Goal: Information Seeking & Learning: Learn about a topic

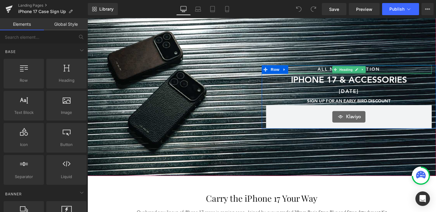
scroll to position [62, 0]
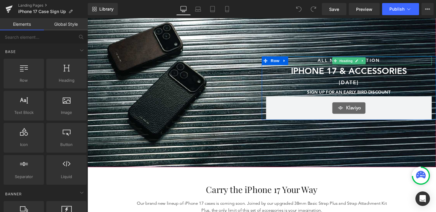
click at [402, 63] on h1 "ALL NEW COLLECTION" at bounding box center [362, 62] width 174 height 9
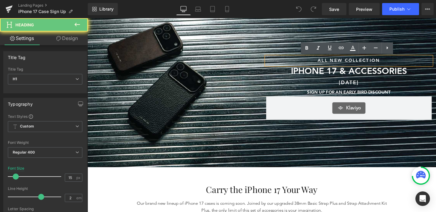
click at [402, 63] on h1 "ALL NEW COLLECTION" at bounding box center [362, 62] width 174 height 9
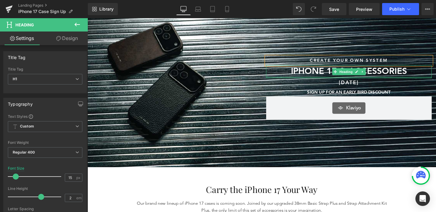
click at [389, 81] on div at bounding box center [362, 81] width 174 height 2
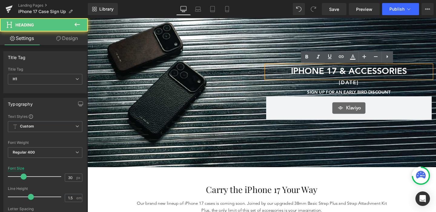
click at [404, 80] on h1 "IPHONE 17 & ACCESSORIES" at bounding box center [362, 74] width 174 height 14
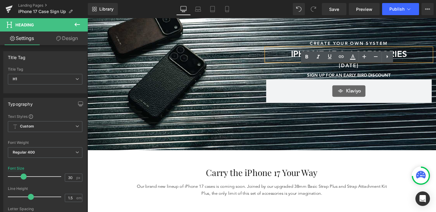
scroll to position [127, 0]
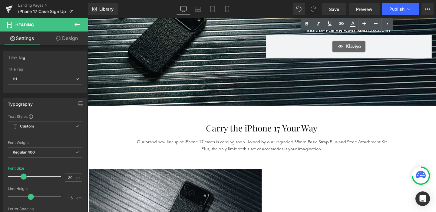
click at [319, 157] on p "Our brand new lineup of iPhone 17 cases is coming soon. Joined by our upgraded …" at bounding box center [270, 152] width 263 height 15
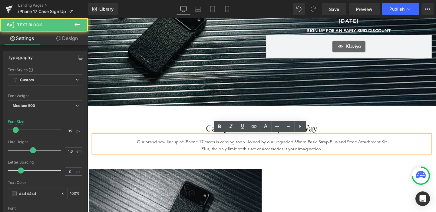
click at [334, 154] on p "Our brand new lineup of iPhone 17 cases is coming soon. Joined by our upgraded …" at bounding box center [270, 152] width 263 height 15
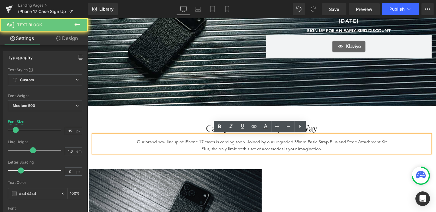
click at [348, 154] on p "Our brand new lineup of iPhone 17 cases is coming soon. Joined by our upgraded …" at bounding box center [270, 152] width 263 height 15
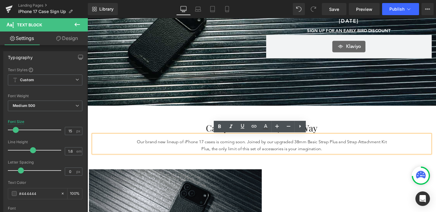
click at [218, 155] on p "Our brand new lineup of iPhone 17 cases is coming soon. Joined by our upgraded …" at bounding box center [270, 152] width 263 height 15
click at [258, 150] on p "Our brand new lineup of iPhone 17 cases is coming soon. Joined by our upgraded …" at bounding box center [270, 152] width 263 height 15
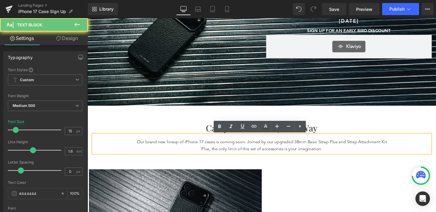
click at [260, 150] on p "Our brand new lineup of iPhone 17 cases is coming soon. Joined by our upgraded …" at bounding box center [270, 152] width 263 height 15
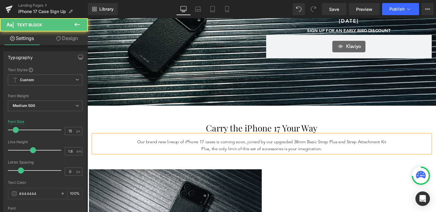
click at [219, 157] on p "Our brand new lineup of iPhone 17 cases is coming soon, joined by our upgraded …" at bounding box center [270, 152] width 263 height 15
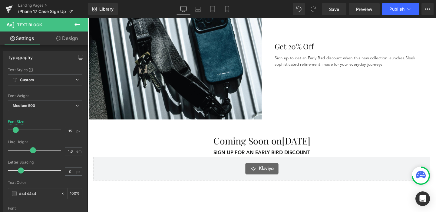
scroll to position [509, 0]
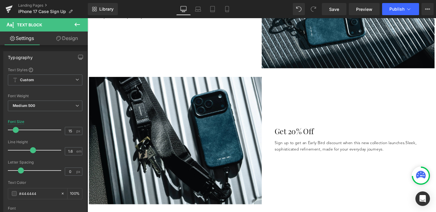
click at [311, 101] on div "Get 20% Off Heading Sign up to get an Early Bird discount when this new collect…" at bounding box center [361, 147] width 182 height 134
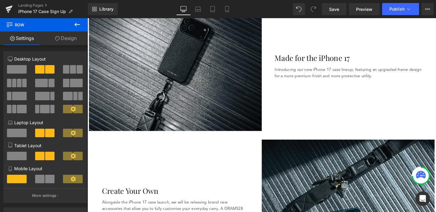
scroll to position [278, 0]
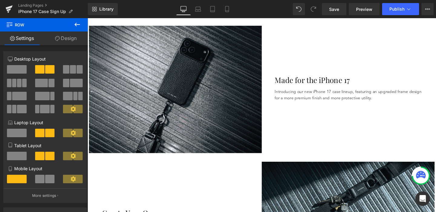
click at [338, 62] on div "Made for the iPhone 17 Heading Introducing our new iPhone 17 case lineup, featu…" at bounding box center [361, 93] width 182 height 134
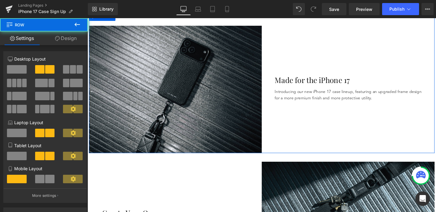
click at [350, 48] on div "Made for the iPhone 17 Heading Introducing our new iPhone 17 case lineup, featu…" at bounding box center [361, 93] width 182 height 134
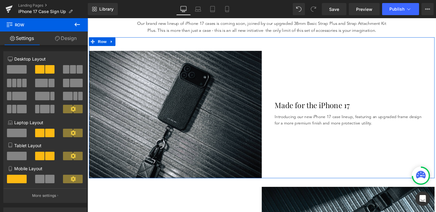
scroll to position [244, 0]
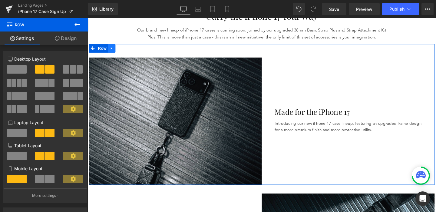
click at [114, 51] on icon at bounding box center [113, 50] width 4 height 5
click at [122, 52] on icon at bounding box center [121, 50] width 4 height 4
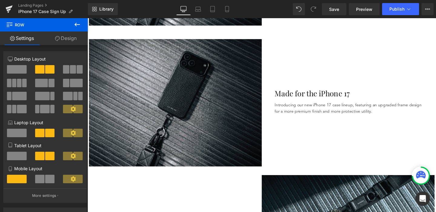
scroll to position [420, 0]
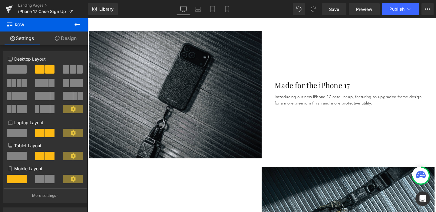
click at [144, 57] on img at bounding box center [180, 98] width 182 height 134
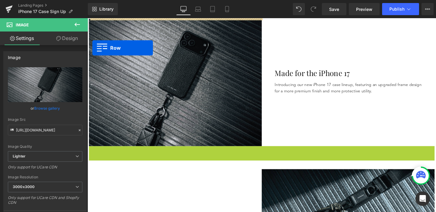
scroll to position [280, 0]
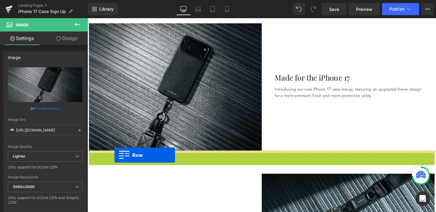
drag, startPoint x: 92, startPoint y: 22, endPoint x: 116, endPoint y: 162, distance: 142.2
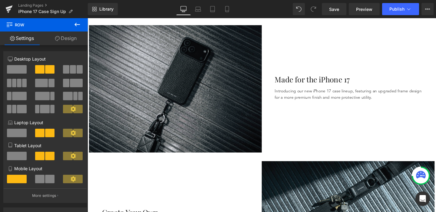
scroll to position [421, 0]
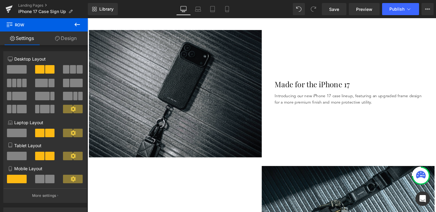
click at [168, 55] on img at bounding box center [180, 98] width 182 height 134
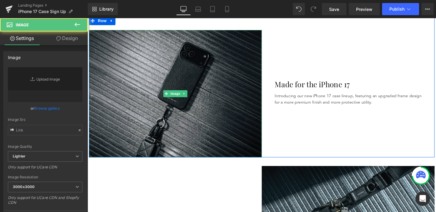
type input "[URL][DOMAIN_NAME]"
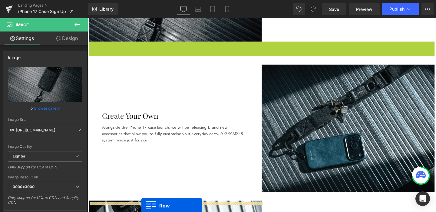
scroll to position [400, 0]
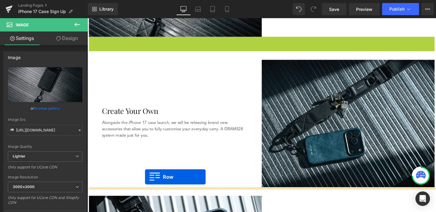
drag, startPoint x: 93, startPoint y: 20, endPoint x: 148, endPoint y: 185, distance: 174.4
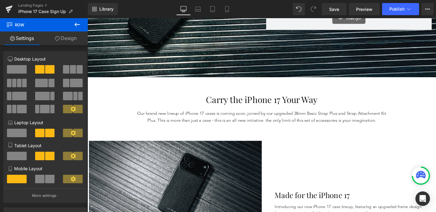
scroll to position [172, 0]
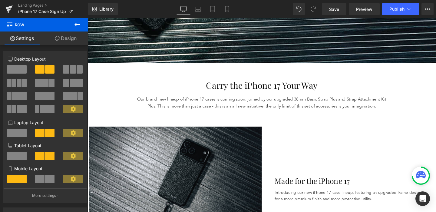
click at [281, 109] on p "Our brand new lineup of iPhone 17 cases is coming soon, joined by our upgraded …" at bounding box center [270, 107] width 263 height 15
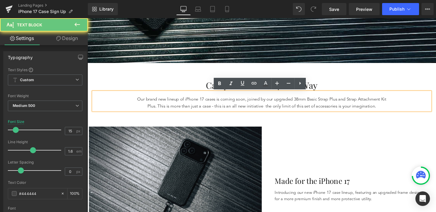
click at [275, 113] on p "Our brand new lineup of iPhone 17 cases is coming soon, joined by our upgraded …" at bounding box center [270, 107] width 263 height 15
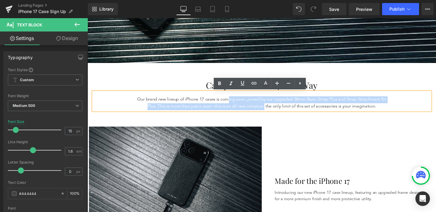
drag, startPoint x: 276, startPoint y: 112, endPoint x: 237, endPoint y: 107, distance: 38.8
click at [237, 107] on p "Our brand new lineup of iPhone 17 cases is coming soon, joined by our upgraded …" at bounding box center [270, 107] width 263 height 15
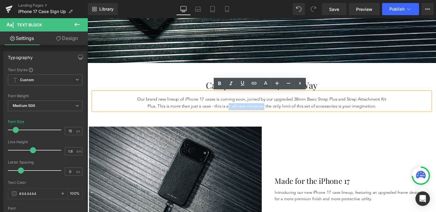
drag, startPoint x: 237, startPoint y: 110, endPoint x: 276, endPoint y: 111, distance: 38.4
click at [276, 111] on p "Our brand new lineup of iPhone 17 cases is coming soon, joined by our upgraded …" at bounding box center [270, 107] width 263 height 15
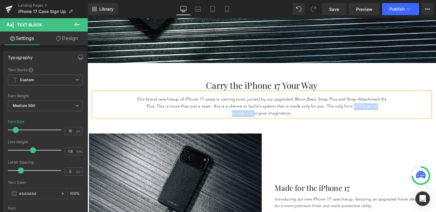
drag, startPoint x: 371, startPoint y: 111, endPoint x: 262, endPoint y: 120, distance: 110.2
click at [262, 120] on p "Our brand new lineup of iPhone 17 cases is coming soon, joined by our upgraded …" at bounding box center [270, 111] width 263 height 22
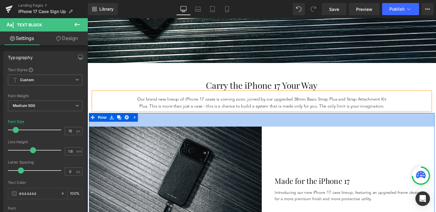
click at [345, 132] on div "47px" at bounding box center [270, 125] width 363 height 14
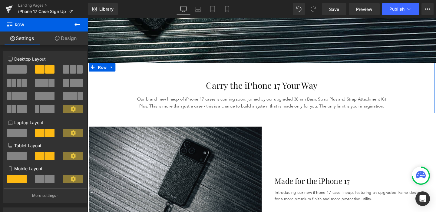
click at [358, 110] on p "Our brand new lineup of iPhone 17 cases is coming soon, joined by our upgraded …" at bounding box center [270, 107] width 263 height 15
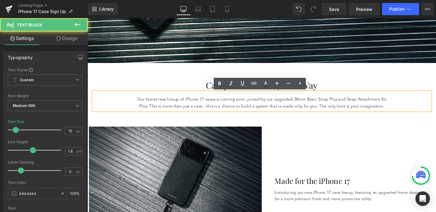
click at [337, 115] on p "Our brand new lineup of iPhone 17 cases is coming soon, joined by our upgraded …" at bounding box center [270, 107] width 263 height 15
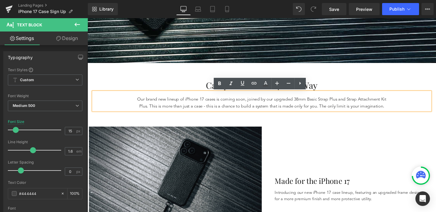
click at [280, 111] on p "Our brand new lineup of iPhone 17 cases is coming soon, joined by our upgraded …" at bounding box center [270, 107] width 263 height 15
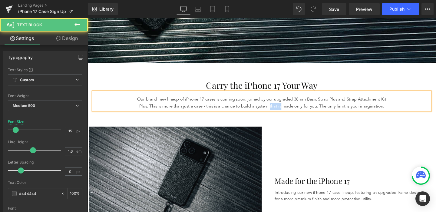
drag, startPoint x: 296, startPoint y: 111, endPoint x: 307, endPoint y: 111, distance: 11.8
click at [307, 111] on p "Our brand new lineup of iPhone 17 cases is coming soon, joined by our upgraded …" at bounding box center [270, 107] width 263 height 15
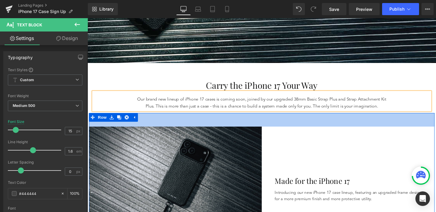
click at [324, 126] on div "47px" at bounding box center [270, 125] width 363 height 14
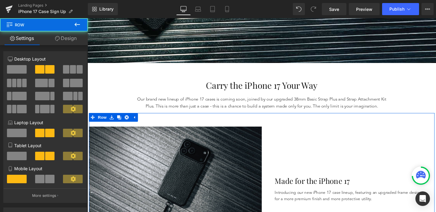
click at [324, 126] on div "47px" at bounding box center [270, 125] width 363 height 14
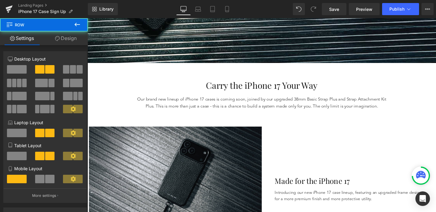
click at [87, 18] on div at bounding box center [87, 18] width 0 height 0
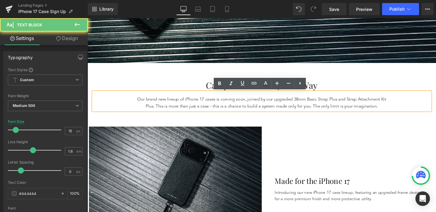
click at [328, 110] on p "Our brand new lineup of iPhone 17 cases is coming soon, joined by our upgraded …" at bounding box center [270, 107] width 263 height 15
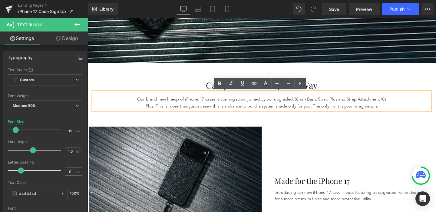
click at [331, 111] on p "Our brand new lineup of iPhone 17 cases is coming soon, joined by our upgraded …" at bounding box center [270, 107] width 263 height 15
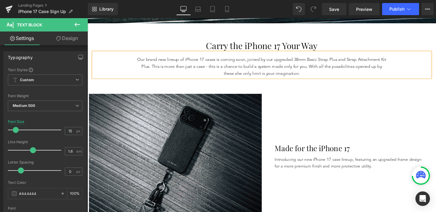
scroll to position [213, 0]
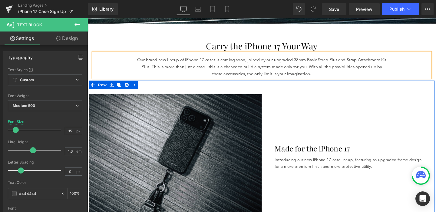
click at [378, 136] on div "Made for the iPhone 17 Heading Introducing our new iPhone 17 case lineup, featu…" at bounding box center [361, 165] width 182 height 134
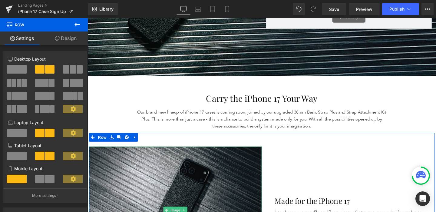
scroll to position [156, 0]
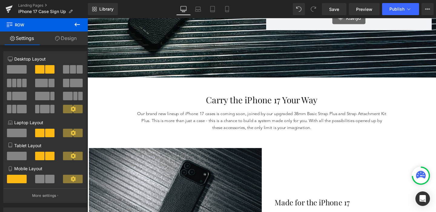
click at [348, 123] on p "Our brand new lineup of iPhone 17 cases is coming soon, joined by our upgraded …" at bounding box center [270, 127] width 263 height 22
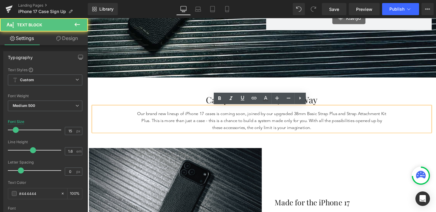
click at [337, 126] on p "Our brand new lineup of iPhone 17 cases is coming soon, joined by our upgraded …" at bounding box center [270, 127] width 263 height 22
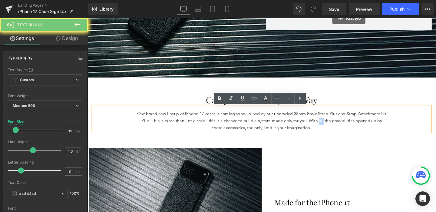
click at [337, 126] on p "Our brand new lineup of iPhone 17 cases is coming soon, joined by our upgraded …" at bounding box center [270, 127] width 263 height 22
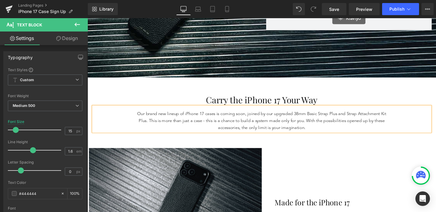
click at [345, 127] on p "Our brand new lineup of iPhone 17 cases is coming soon, joined by our upgraded …" at bounding box center [270, 127] width 263 height 22
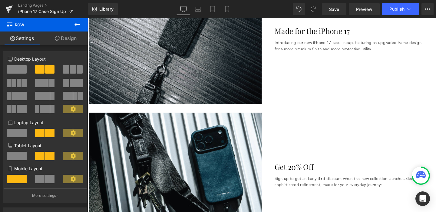
scroll to position [635, 0]
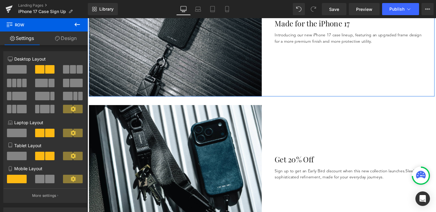
click at [333, 67] on div "Made for the iPhone 17 Heading Introducing our new iPhone 17 case lineup, featu…" at bounding box center [361, 34] width 182 height 134
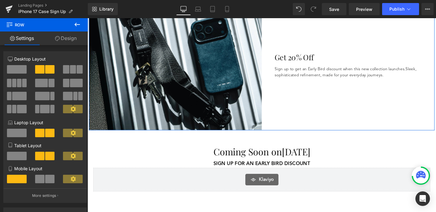
scroll to position [729, 0]
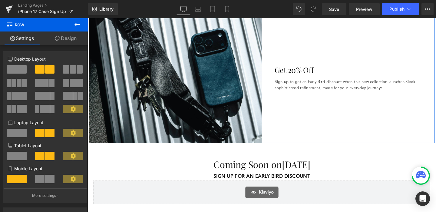
click at [349, 52] on div "Get 20% Off Heading Sign up to get an Early Bird discount when this new collect…" at bounding box center [361, 83] width 182 height 134
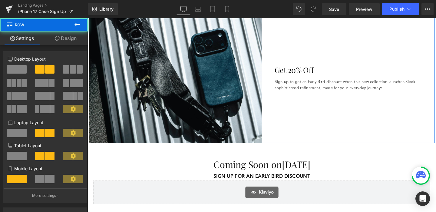
click at [304, 57] on div "Get 20% Off Heading Sign up to get an Early Bird discount when this new collect…" at bounding box center [361, 83] width 182 height 134
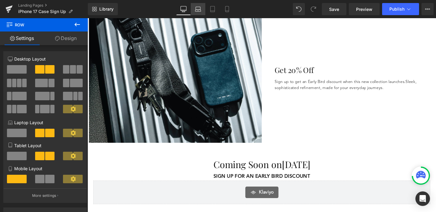
click at [193, 12] on link "Laptop" at bounding box center [198, 9] width 15 height 12
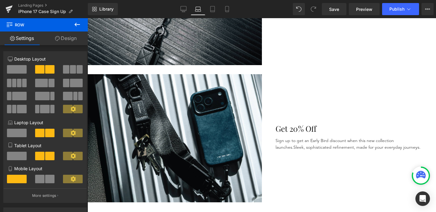
scroll to position [622, 0]
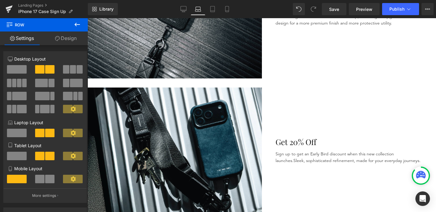
click at [228, 17] on div "Library Laptop Desktop Laptop Tablet Mobile Save Preview Publish Scheduled View…" at bounding box center [262, 9] width 348 height 18
click at [229, 12] on icon at bounding box center [227, 9] width 6 height 6
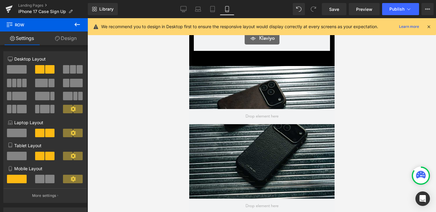
scroll to position [0, 0]
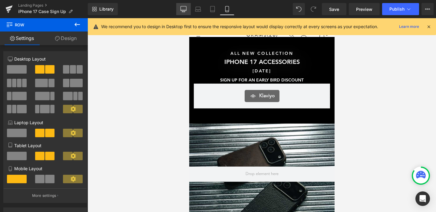
click at [189, 12] on link "Desktop" at bounding box center [183, 9] width 15 height 12
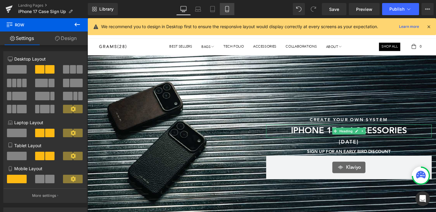
click at [229, 10] on icon at bounding box center [227, 9] width 6 height 6
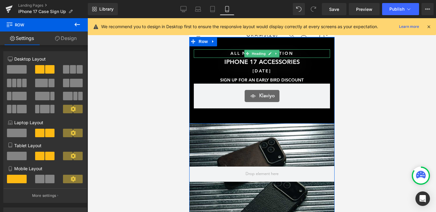
click at [229, 53] on h1 "ALL NEW COLLECTION" at bounding box center [261, 53] width 136 height 8
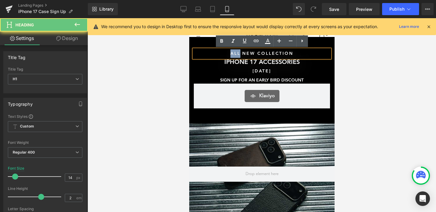
click at [229, 53] on h1 "ALL NEW COLLECTION" at bounding box center [261, 53] width 136 height 8
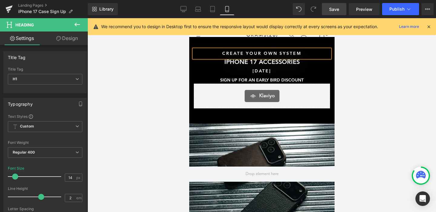
click at [336, 15] on link "Save" at bounding box center [334, 9] width 25 height 12
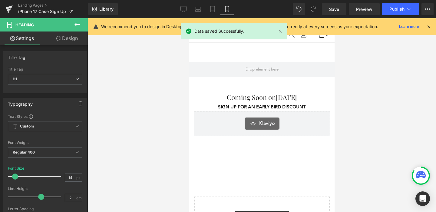
scroll to position [947, 0]
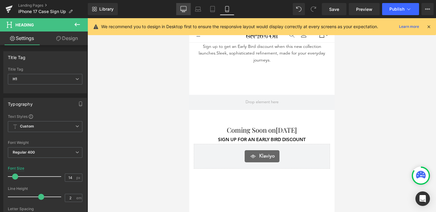
click at [182, 10] on icon at bounding box center [183, 9] width 6 height 6
type input "15"
type input "100"
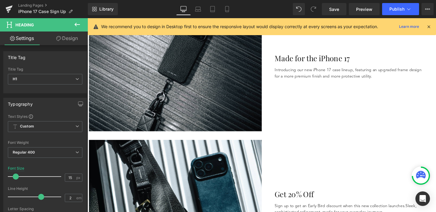
scroll to position [676, 0]
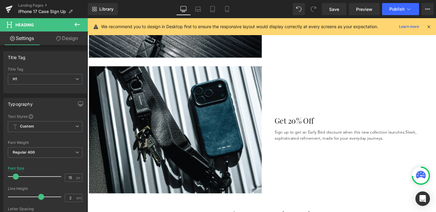
click at [305, 103] on div "Get 20% Off Heading Sign up to get an Early Bird discount when this new collect…" at bounding box center [361, 136] width 182 height 134
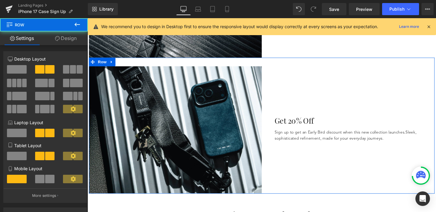
click at [296, 96] on div "Get 20% Off Heading Sign up to get an Early Bird discount when this new collect…" at bounding box center [361, 136] width 182 height 134
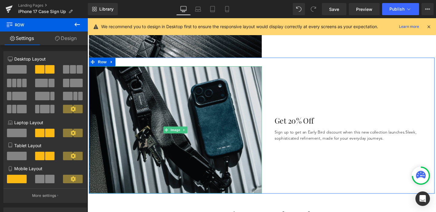
click at [231, 83] on img at bounding box center [180, 136] width 182 height 134
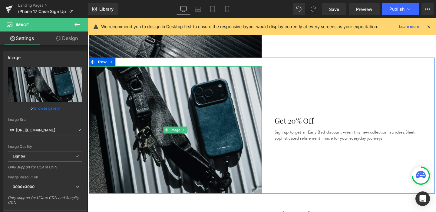
drag, startPoint x: 208, startPoint y: 88, endPoint x: 211, endPoint y: 88, distance: 3.3
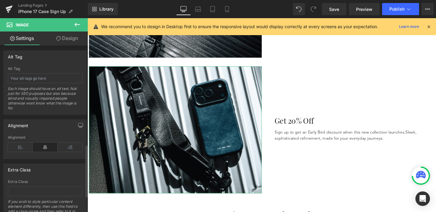
scroll to position [370, 0]
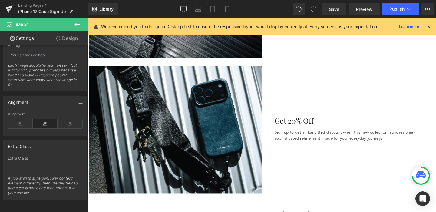
click at [391, 149] on div "Get 20% Off Heading Sign up to get an Early Bird discount when this new collect…" at bounding box center [361, 135] width 182 height 31
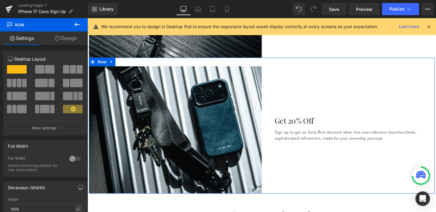
click at [289, 76] on div "Get 20% Off Heading Sign up to get an Early Bird discount when this new collect…" at bounding box center [361, 136] width 182 height 134
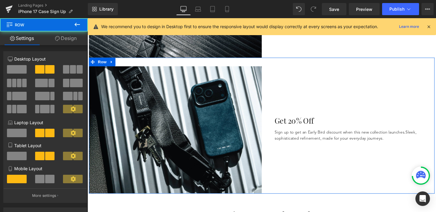
click at [279, 82] on div "Get 20% Off Heading Sign up to get an Early Bird discount when this new collect…" at bounding box center [361, 136] width 182 height 134
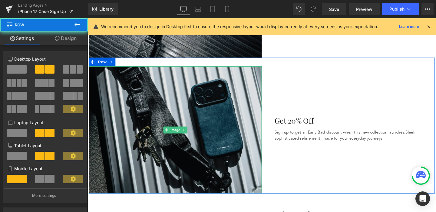
click at [244, 90] on img at bounding box center [180, 136] width 182 height 134
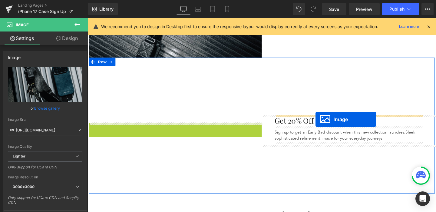
drag, startPoint x: 170, startPoint y: 134, endPoint x: 327, endPoint y: 124, distance: 157.6
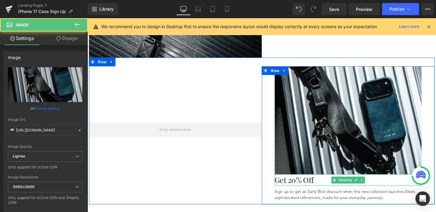
scroll to position [703, 0]
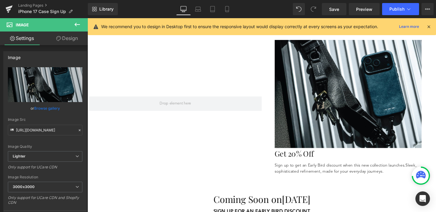
click at [296, 165] on div "Get 20% Off Heading" at bounding box center [361, 161] width 154 height 12
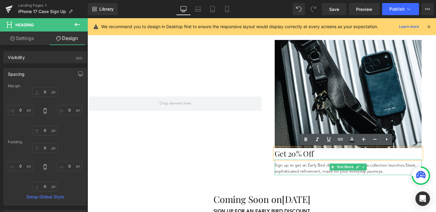
click at [325, 183] on div "Sign up to get an Early Bird discount when this new collection launches. Sleek,…" at bounding box center [361, 174] width 154 height 17
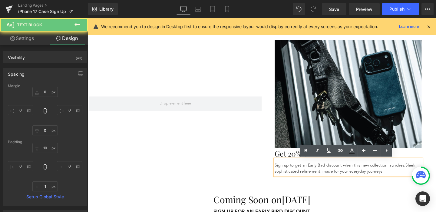
click at [348, 205] on h1 "Coming Soon on [DATE]" at bounding box center [270, 208] width 354 height 15
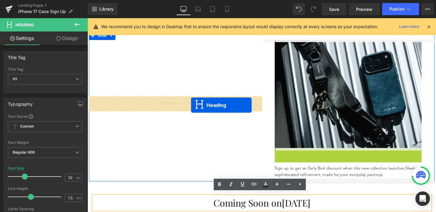
drag, startPoint x: 348, startPoint y: 162, endPoint x: 196, endPoint y: 110, distance: 160.6
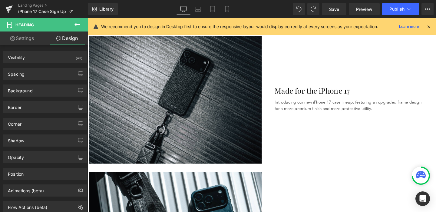
scroll to position [537, 0]
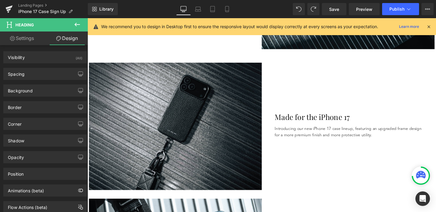
click at [315, 126] on div "Made for the iPhone 17 Heading" at bounding box center [361, 122] width 154 height 12
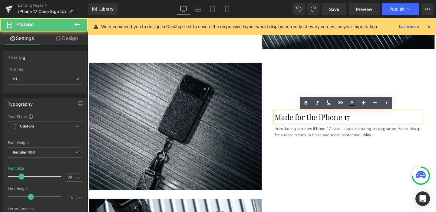
click at [332, 126] on div "Made for the iPhone 17 Heading" at bounding box center [361, 122] width 154 height 12
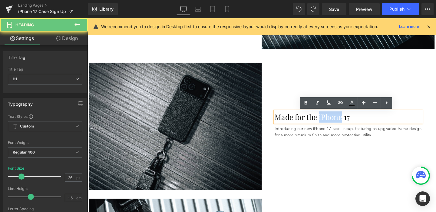
click at [332, 126] on h1 "Made for the iPhone 17" at bounding box center [361, 122] width 154 height 12
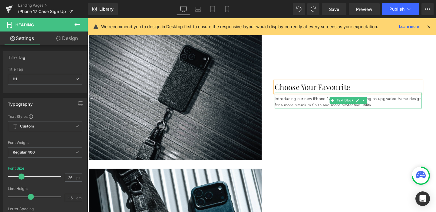
scroll to position [568, 0]
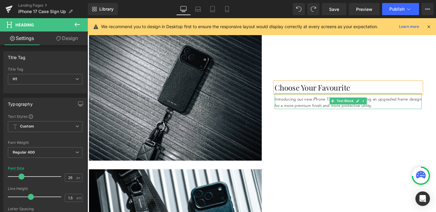
drag, startPoint x: 408, startPoint y: 107, endPoint x: 348, endPoint y: 96, distance: 60.8
click at [348, 97] on div at bounding box center [361, 98] width 154 height 2
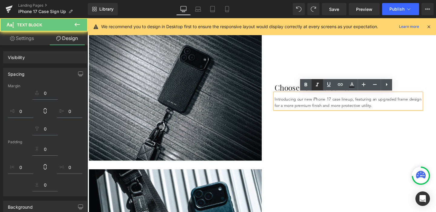
click at [315, 88] on link at bounding box center [316, 84] width 11 height 11
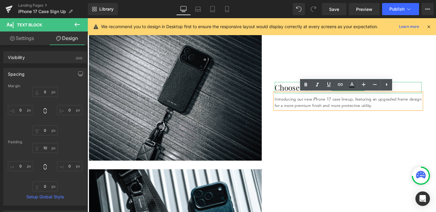
click at [306, 92] on h1 "Choose Your Favourite" at bounding box center [361, 91] width 154 height 12
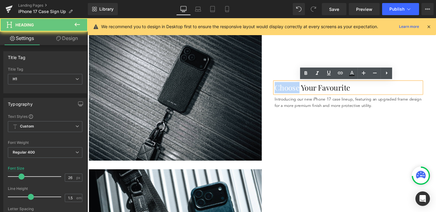
click at [306, 92] on h1 "Choose Your Favourite" at bounding box center [361, 91] width 154 height 12
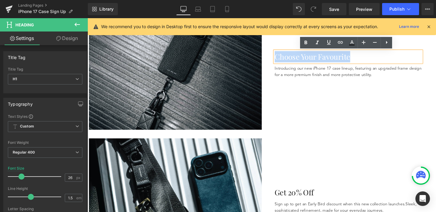
scroll to position [587, 0]
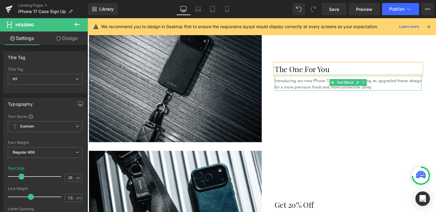
click at [310, 84] on p "Introducing our new iPhone 17 case lineup, featuring an upgraded frame design f…" at bounding box center [361, 87] width 154 height 14
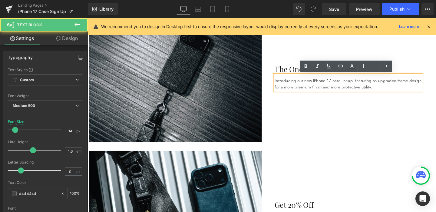
click at [310, 84] on p "Introducing our new iPhone 17 case lineup, featuring an upgraded frame design f…" at bounding box center [361, 87] width 154 height 14
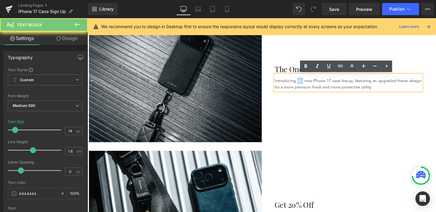
click at [310, 84] on p "Introducing our new iPhone 17 case lineup, featuring an upgraded frame design f…" at bounding box center [361, 87] width 154 height 14
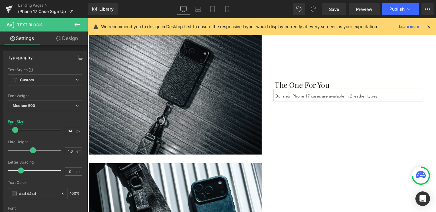
scroll to position [573, 0]
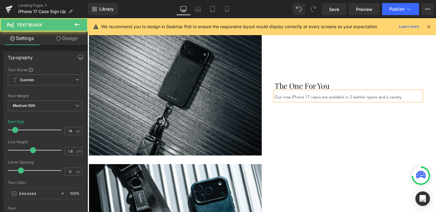
click at [331, 101] on p "Our new iPhone 17 cases are available in 2 leather types and a variety" at bounding box center [361, 101] width 154 height 7
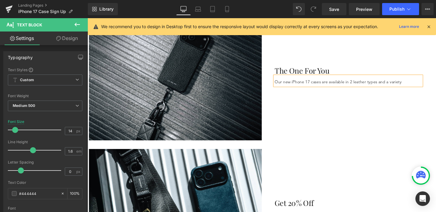
scroll to position [588, 0]
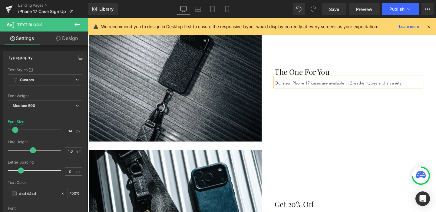
click at [334, 87] on p "Our new iPhone 17 cases are available in 2 leather types and a variety" at bounding box center [361, 86] width 154 height 7
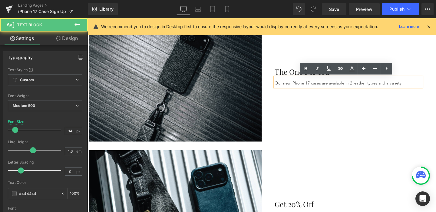
click at [420, 87] on p "Our new iPhone 17 cases are available in 2 leather types and a variety" at bounding box center [361, 86] width 154 height 7
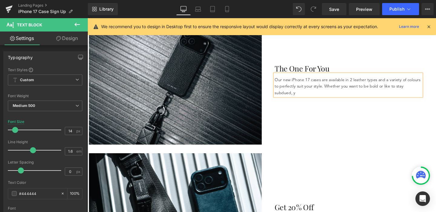
scroll to position [581, 0]
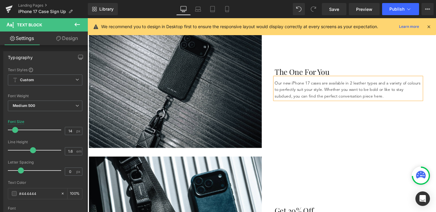
click at [403, 149] on div "The One For You Heading Our new iPhone 17 cases are available in 2 leather type…" at bounding box center [361, 88] width 182 height 134
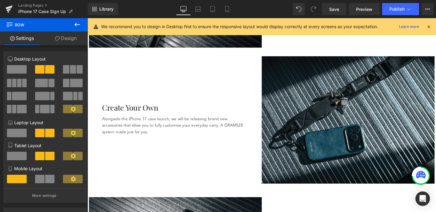
scroll to position [388, 0]
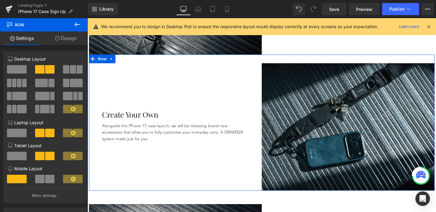
click at [247, 78] on div "Create Your Own Heading Alongside the iPhone 17 case launch, we will be releasi…" at bounding box center [180, 132] width 182 height 134
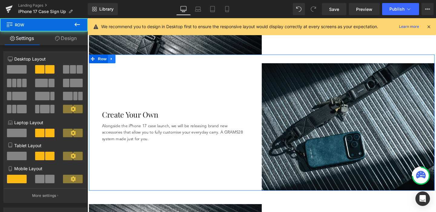
click at [116, 64] on link at bounding box center [113, 60] width 8 height 9
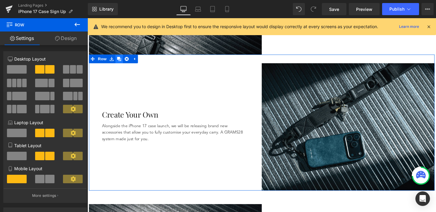
click at [123, 61] on link at bounding box center [121, 60] width 8 height 9
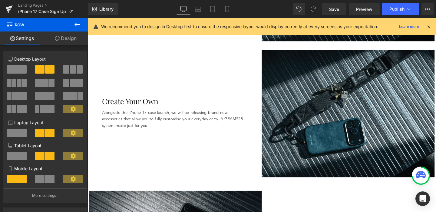
scroll to position [537, 0]
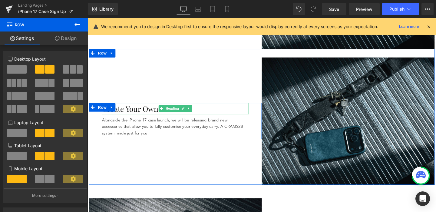
click at [176, 109] on link "Heading" at bounding box center [173, 112] width 23 height 7
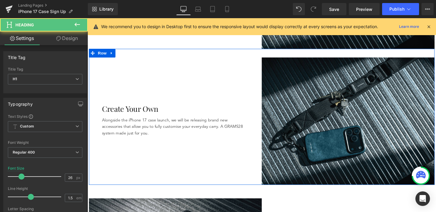
click at [148, 80] on div "Create Your Own Heading Alongside the iPhone 17 case launch, we will be releasi…" at bounding box center [180, 126] width 182 height 134
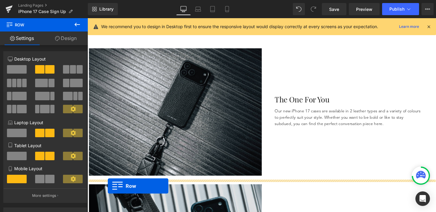
scroll to position [569, 0]
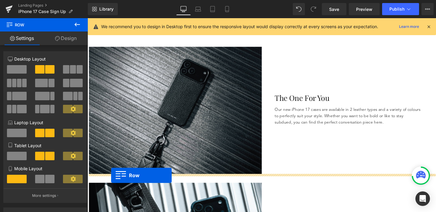
drag, startPoint x: 93, startPoint y: 54, endPoint x: 112, endPoint y: 184, distance: 130.6
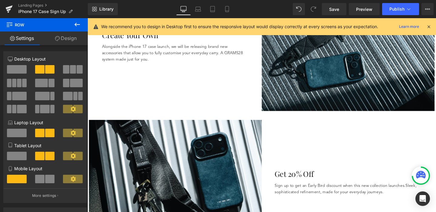
scroll to position [765, 0]
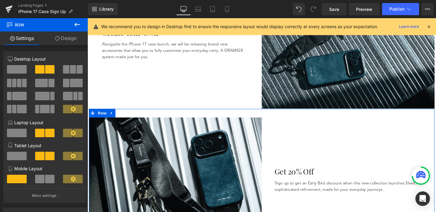
click at [293, 152] on div "Get 20% Off Heading Sign up to get an Early Bird discount when this new collect…" at bounding box center [361, 190] width 182 height 134
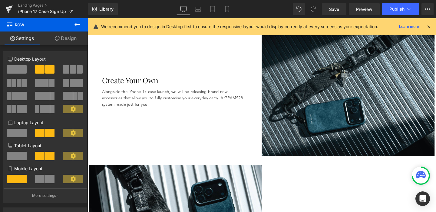
scroll to position [736, 0]
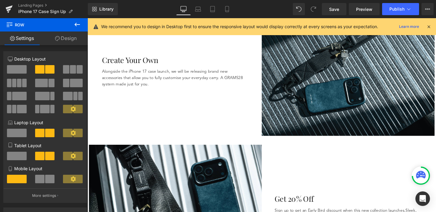
click at [140, 65] on h1 "Create Your Own" at bounding box center [180, 62] width 154 height 12
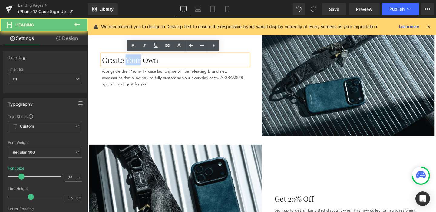
click at [140, 65] on h1 "Create Your Own" at bounding box center [180, 62] width 154 height 12
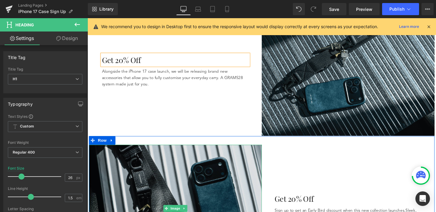
scroll to position [780, 0]
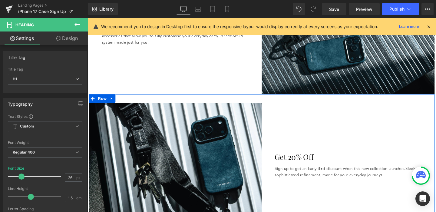
click at [306, 182] on span "Sleek, sophisticated refinement, made for your everyday journeys." at bounding box center [358, 179] width 149 height 11
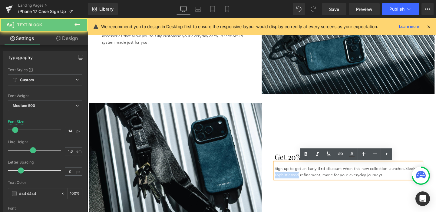
click at [306, 182] on span "Sleek, sophisticated refinement, made for your everyday journeys." at bounding box center [358, 179] width 149 height 11
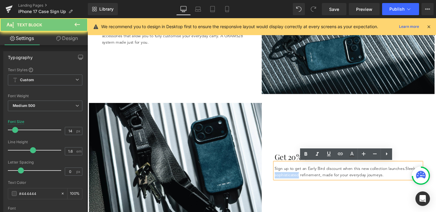
copy p "Sign up to get an Early Bird discount when this new collection launches. Sleek,…"
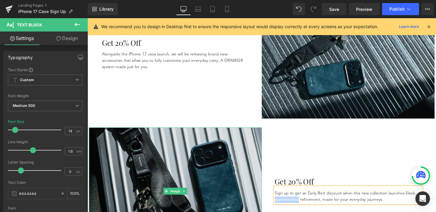
scroll to position [732, 0]
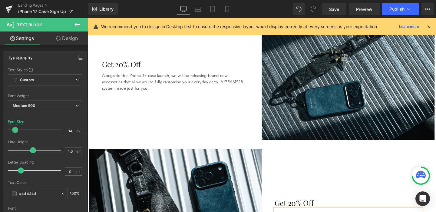
click at [87, 18] on div at bounding box center [87, 18] width 0 height 0
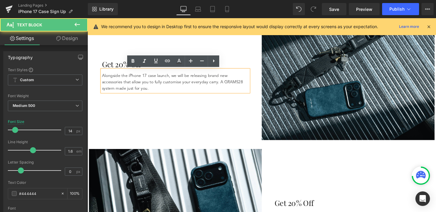
click at [139, 80] on p "Alongside the iPhone 17 case launch, we will be releasing brand new accessories…" at bounding box center [180, 85] width 154 height 20
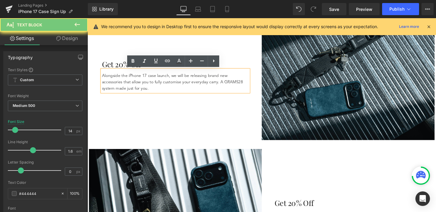
click at [139, 80] on p "Alongside the iPhone 17 case launch, we will be releasing brand new accessories…" at bounding box center [180, 85] width 154 height 20
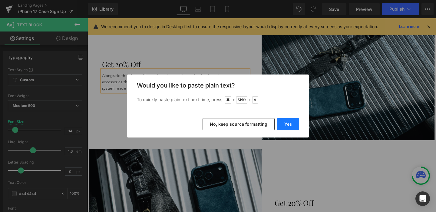
click at [293, 129] on button "Yes" at bounding box center [288, 124] width 22 height 12
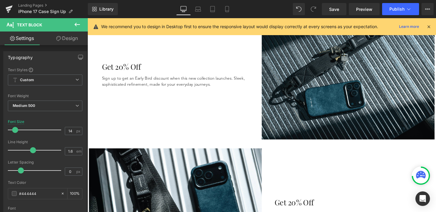
scroll to position [722, 0]
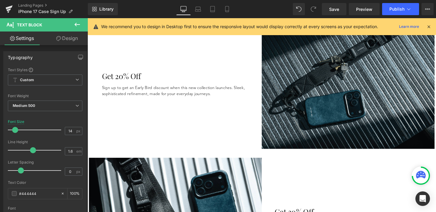
click at [331, 115] on img at bounding box center [361, 89] width 182 height 134
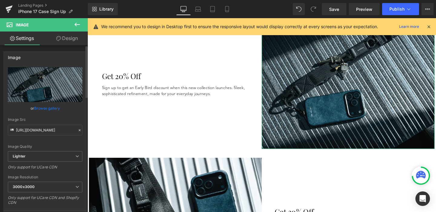
click at [52, 110] on link "Browse gallery" at bounding box center [47, 108] width 26 height 11
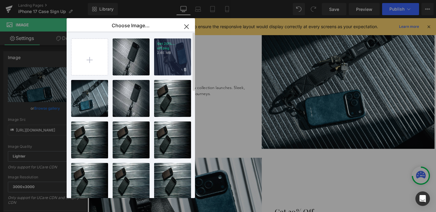
click at [182, 67] on div "Get 20%... off.png 2.65 MB" at bounding box center [172, 56] width 37 height 37
type input "[URL][DOMAIN_NAME]"
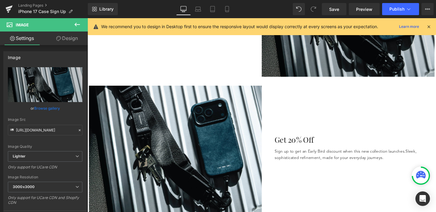
scroll to position [803, 0]
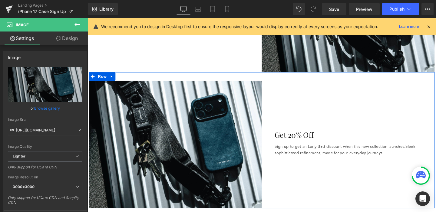
click at [312, 131] on div "Get 20% Off Heading Sign up to get an Early Bird discount when this new collect…" at bounding box center [361, 151] width 182 height 134
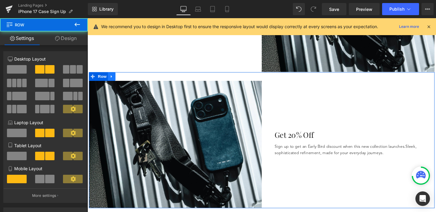
click at [115, 79] on icon at bounding box center [113, 79] width 4 height 5
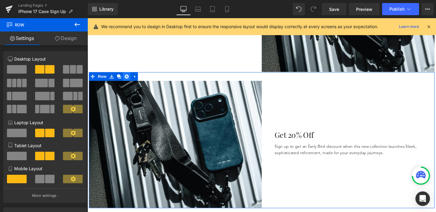
click at [129, 81] on icon at bounding box center [128, 79] width 4 height 4
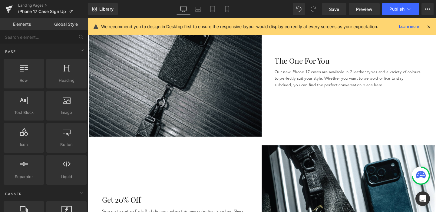
scroll to position [592, 0]
click at [328, 11] on link "Save" at bounding box center [334, 9] width 25 height 12
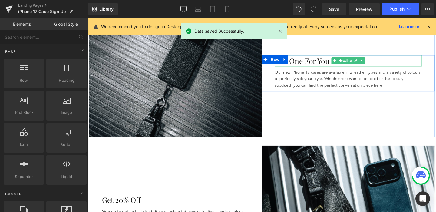
click at [336, 65] on h1 "The One For You" at bounding box center [361, 63] width 154 height 12
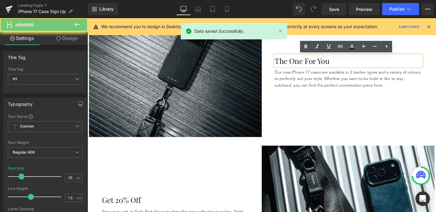
click at [336, 65] on h1 "The One For You" at bounding box center [361, 63] width 154 height 12
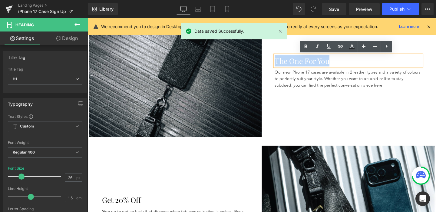
scroll to position [568, 0]
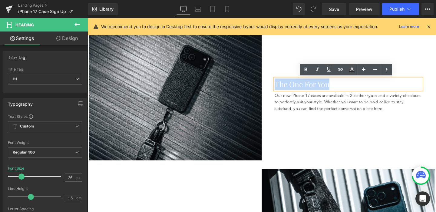
click at [319, 104] on p "Our new iPhone 17 cases are available in 2 leather types and a variety of colou…" at bounding box center [361, 106] width 154 height 20
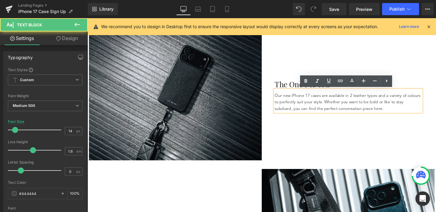
click at [312, 121] on div "The One For You Heading Our new iPhone 17 cases are available in 2 leather type…" at bounding box center [361, 101] width 182 height 134
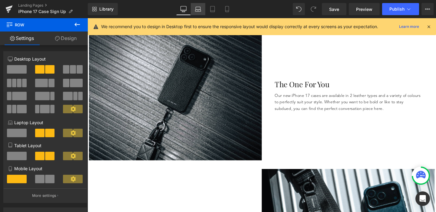
click at [195, 9] on icon at bounding box center [198, 9] width 6 height 6
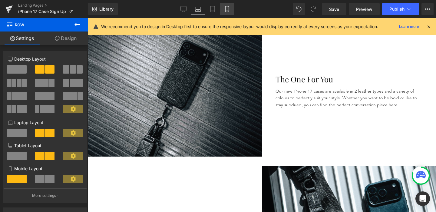
click at [220, 9] on link "Mobile" at bounding box center [227, 9] width 15 height 12
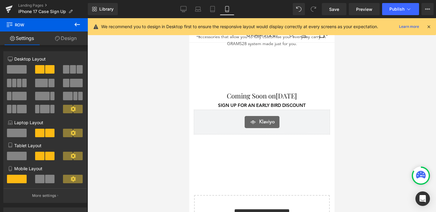
scroll to position [804, 0]
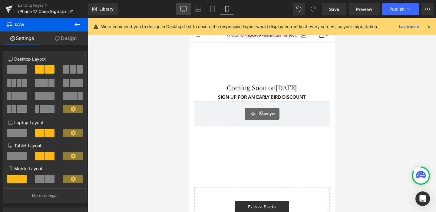
click at [185, 12] on link "Desktop" at bounding box center [183, 9] width 15 height 12
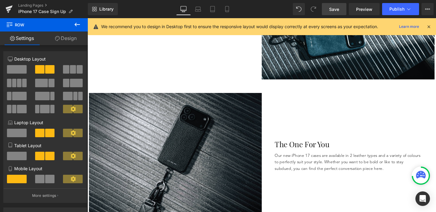
scroll to position [504, 0]
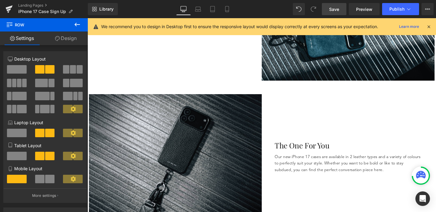
click at [335, 11] on span "Save" at bounding box center [334, 9] width 10 height 6
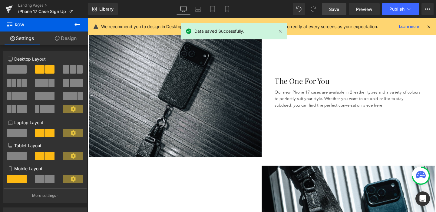
scroll to position [576, 0]
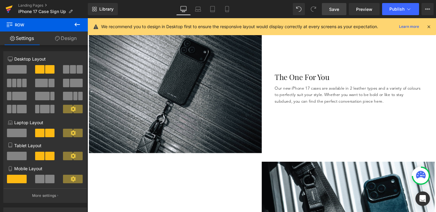
click at [11, 10] on icon at bounding box center [8, 9] width 7 height 15
